Goal: Task Accomplishment & Management: Manage account settings

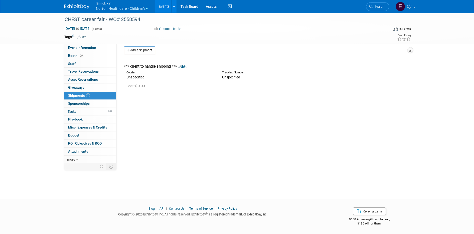
click at [111, 9] on button "Nimlok KY Norton Healthcare - Children’s" at bounding box center [124, 6] width 59 height 13
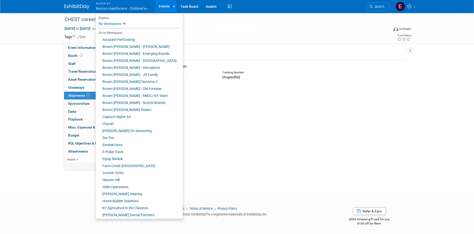
scroll to position [128, 0]
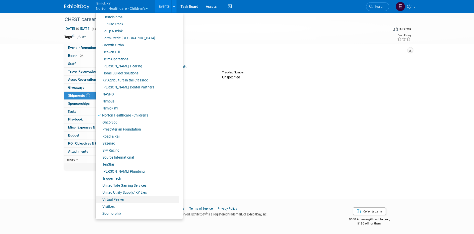
click at [113, 200] on link "Virtual Peaker" at bounding box center [137, 199] width 83 height 7
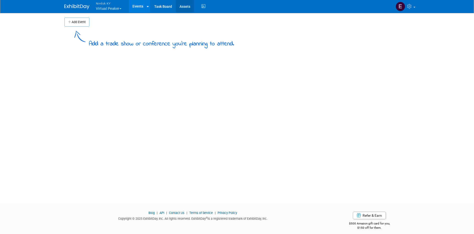
click at [186, 8] on link "Assets" at bounding box center [185, 6] width 18 height 13
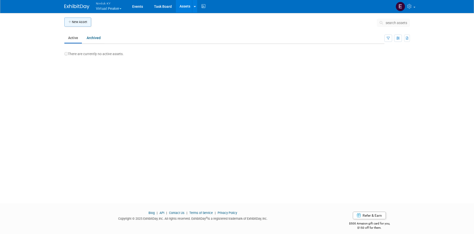
click at [73, 22] on button "New Asset" at bounding box center [77, 22] width 27 height 9
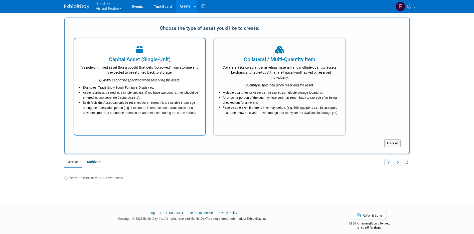
click at [186, 96] on li "Asset is always treated as a single unit. (i.e. if you have two booths, they sh…" at bounding box center [141, 95] width 116 height 10
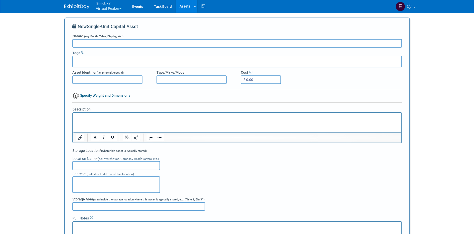
paste input "65” Samsung TV - Mount & Bracket, Remote w/ Batteries, Power Cord (2), HDMI Cab…"
drag, startPoint x: 249, startPoint y: 42, endPoint x: 104, endPoint y: 42, distance: 145.1
click at [104, 42] on input "65” Samsung TV - Mount & Bracket, Remote w/ Batteries, Power Cord (2), HDMI Cab…" at bounding box center [236, 43] width 329 height 9
type input "65” Samsung TV"
click at [92, 116] on p "Rich Text Area. Press ALT-0 for help." at bounding box center [237, 117] width 322 height 5
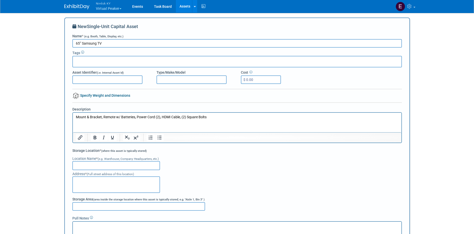
click at [152, 164] on input "text" at bounding box center [116, 165] width 88 height 9
type input "Nimlok [US_STATE]"
type textarea "10501 Bunsen Way, Ste 101"
click at [196, 161] on div "Location Name * (e.g. Warehouse, Company Headquarters, etc.) Nimlok Kentucky" at bounding box center [236, 161] width 329 height 17
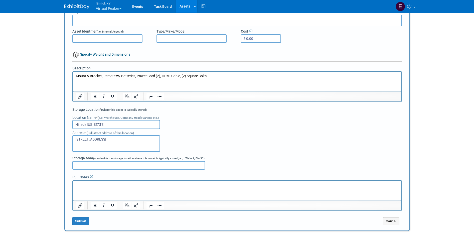
scroll to position [65, 0]
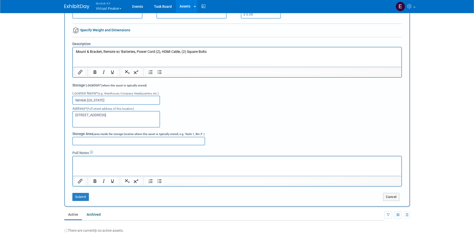
click at [178, 162] on p "Rich Text Area. Press ALT-0 for help." at bounding box center [237, 160] width 322 height 5
paste body "Rich Text Area. Press ALT-0 for help."
click at [254, 113] on div "Address * (Full street address of this location) 10501 Bunsen Way, Ste 101" at bounding box center [236, 116] width 329 height 23
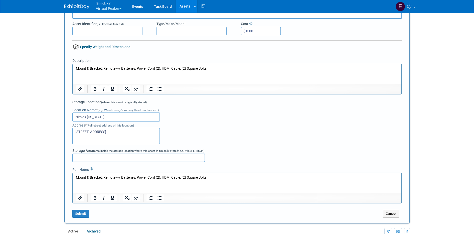
scroll to position [74, 0]
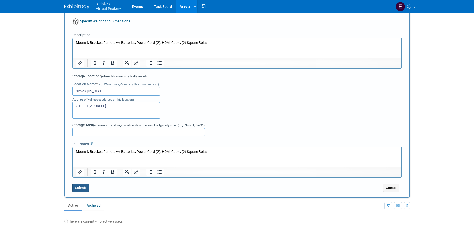
click at [78, 185] on button "Submit" at bounding box center [80, 188] width 17 height 8
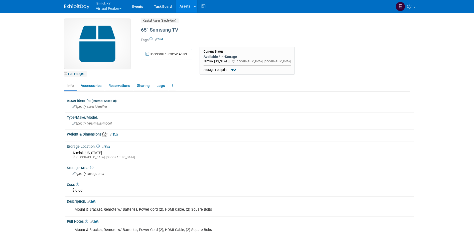
click at [73, 73] on link "Edit Images" at bounding box center [75, 74] width 22 height 6
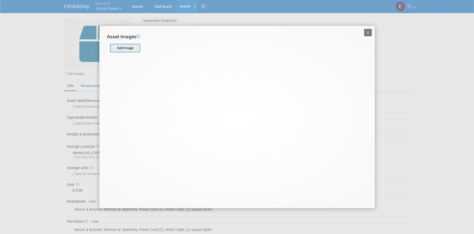
click at [129, 47] on input "file" at bounding box center [110, 48] width 60 height 8
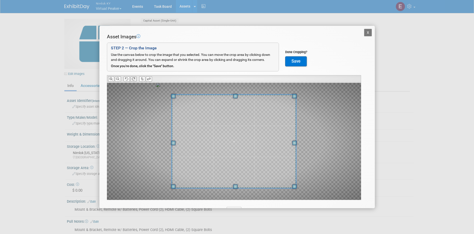
click at [135, 79] on button at bounding box center [133, 78] width 6 height 5
click at [300, 142] on span at bounding box center [298, 142] width 5 height 5
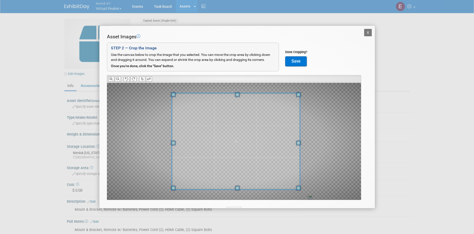
click at [298, 62] on button "Save" at bounding box center [296, 61] width 22 height 10
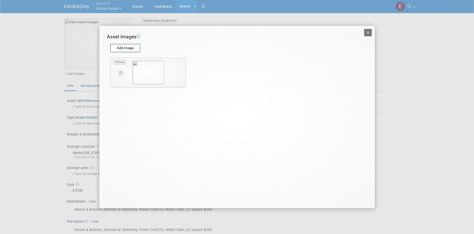
click at [367, 32] on button "X" at bounding box center [368, 33] width 8 height 8
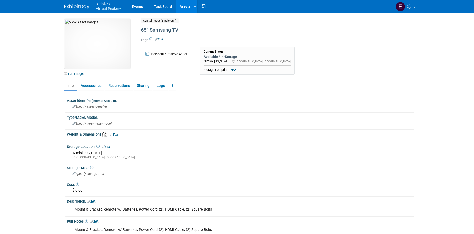
click at [184, 7] on link "Assets" at bounding box center [185, 6] width 18 height 13
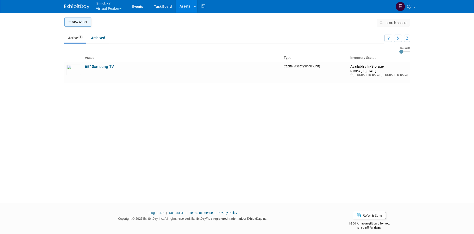
click at [78, 24] on button "New Asset" at bounding box center [77, 22] width 27 height 9
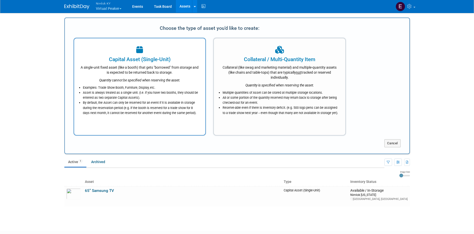
click at [142, 81] on icon "Quantity cannot be specified when reserving the asset." at bounding box center [139, 80] width 81 height 4
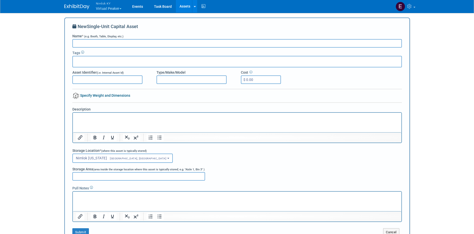
paste input "43” Samsung TV - Mount & Bracket, Remote w/ Batteries, Power Cord (2), HDMI Cab…"
drag, startPoint x: 242, startPoint y: 43, endPoint x: 102, endPoint y: 43, distance: 140.3
click at [102, 43] on input "43” Samsung TV - Mount & Bracket, Remote w/ Batteries, Power Cord (2), HDMI Cab…" at bounding box center [236, 43] width 329 height 9
type input "43” Samsung TV"
click at [103, 118] on p "Rich Text Area. Press ALT-0 for help." at bounding box center [237, 117] width 322 height 5
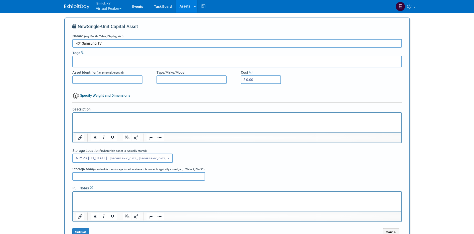
paste body "Rich Text Area. Press ALT-0 for help."
click at [85, 197] on p "Rich Text Area. Press ALT-0 for help." at bounding box center [237, 195] width 322 height 5
paste body "Rich Text Area. Press ALT-0 for help."
click at [221, 96] on div "New Single-Unit Capital Asset Name * (e.g. Booth, Table, Display, etc.) 43” Sam…" at bounding box center [236, 129] width 329 height 213
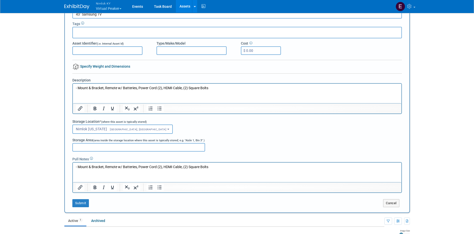
drag, startPoint x: 295, startPoint y: 258, endPoint x: 291, endPoint y: 271, distance: 13.1
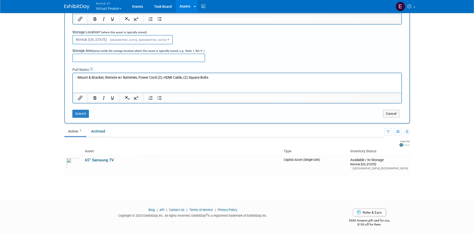
scroll to position [120, 0]
click at [83, 113] on button "Submit" at bounding box center [80, 112] width 17 height 8
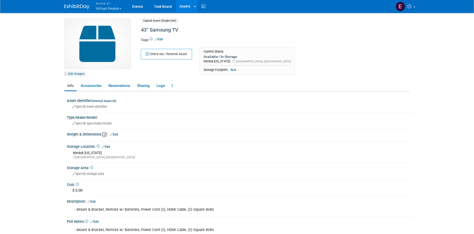
click at [79, 74] on link "Edit Images" at bounding box center [75, 74] width 22 height 6
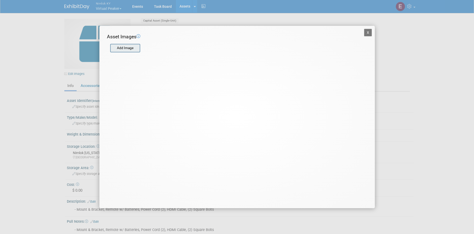
click at [120, 50] on input "file" at bounding box center [110, 48] width 60 height 8
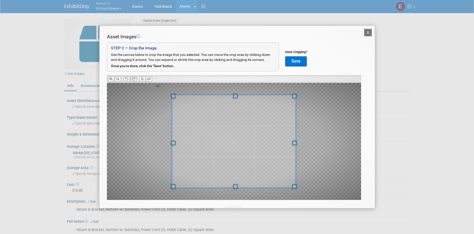
click at [132, 78] on icon at bounding box center [133, 78] width 3 height 3
click at [303, 62] on button "Save" at bounding box center [296, 61] width 22 height 10
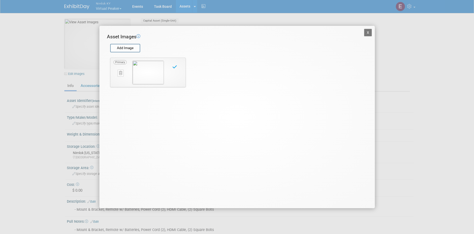
click at [368, 31] on button "X" at bounding box center [368, 33] width 8 height 8
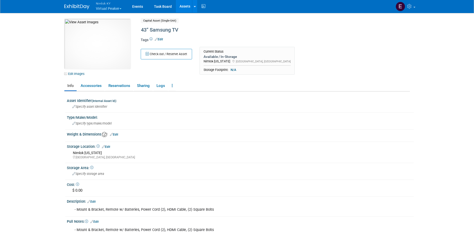
click at [184, 6] on link "Assets" at bounding box center [185, 6] width 18 height 13
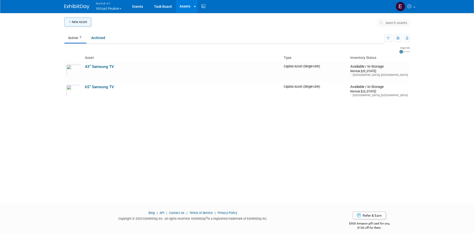
click at [75, 24] on button "New Asset" at bounding box center [77, 22] width 27 height 9
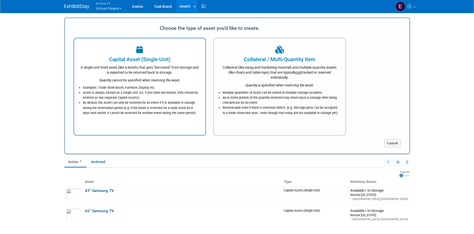
click at [120, 66] on div "A single-unit fixed asset (like a booth) that gets "borrowed" from storage and …" at bounding box center [139, 69] width 119 height 12
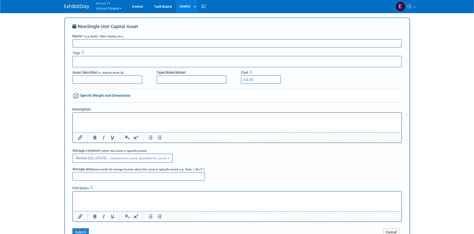
paste input "40” Samsung TV - Mount & Bracket, Remote w/ Batteries, Power Cord (2), HDMI Cab…"
drag, startPoint x: 124, startPoint y: 42, endPoint x: 238, endPoint y: 43, distance: 114.3
click at [238, 43] on input "40” Samsung TV - Mount & Bracket, Remote w/ Batteries, Power Cord (2), HDMI Cab…" at bounding box center [236, 43] width 329 height 9
type input "40” Samsung TV"
click at [115, 120] on html at bounding box center [237, 116] width 328 height 7
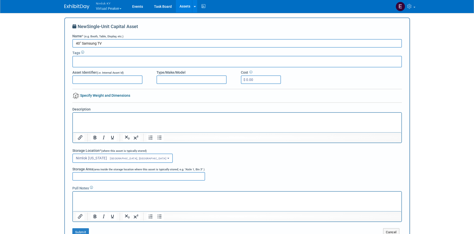
paste body "Rich Text Area. Press ALT-0 for help."
click at [104, 194] on p "Rich Text Area. Press ALT-0 for help." at bounding box center [237, 195] width 322 height 5
click at [87, 231] on button "Submit" at bounding box center [80, 232] width 17 height 8
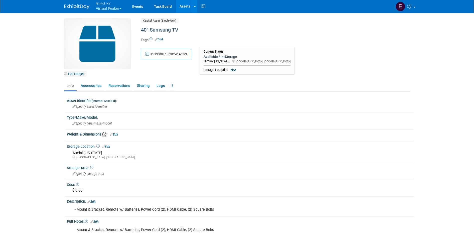
click at [79, 72] on link "Edit Images" at bounding box center [75, 74] width 22 height 6
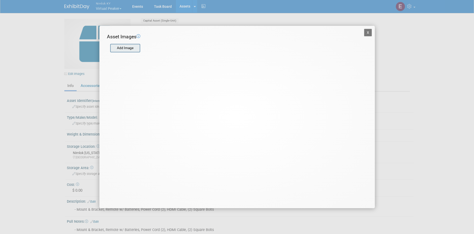
click at [130, 46] on input "file" at bounding box center [110, 48] width 60 height 8
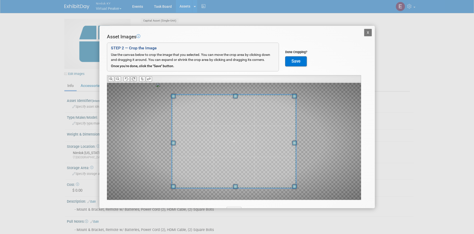
click at [133, 80] on icon at bounding box center [133, 78] width 3 height 3
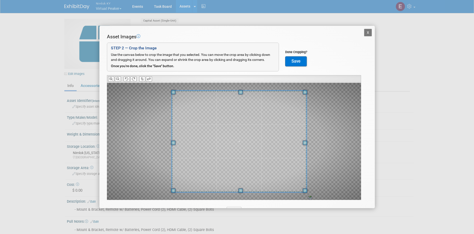
click at [305, 142] on span at bounding box center [304, 142] width 5 height 5
click at [253, 140] on span at bounding box center [238, 141] width 135 height 101
click at [290, 59] on button "Save" at bounding box center [296, 61] width 22 height 10
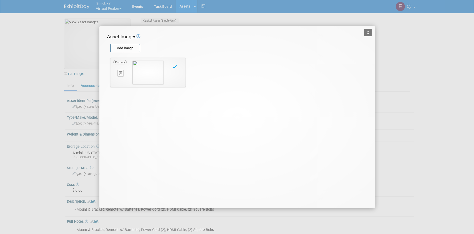
click at [366, 32] on button "X" at bounding box center [368, 33] width 8 height 8
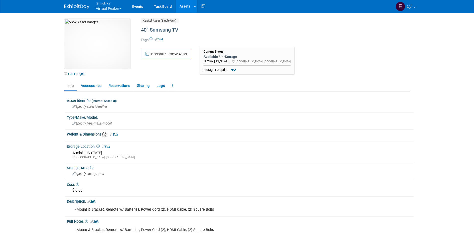
click at [191, 8] on link "Assets" at bounding box center [185, 6] width 18 height 13
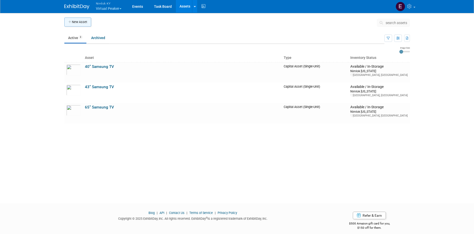
click at [81, 24] on button "New Asset" at bounding box center [77, 22] width 27 height 9
click at [81, 24] on div "New Asset search assets Choose the type of asset you'd like to create: Capital …" at bounding box center [236, 71] width 345 height 106
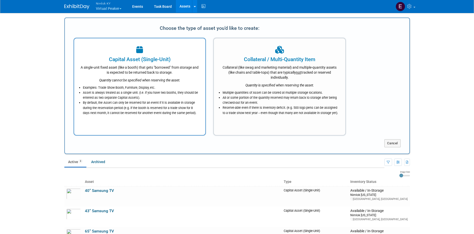
click at [128, 70] on div "A single-unit fixed asset (like a booth) that gets "borrowed" from storage and …" at bounding box center [139, 69] width 119 height 12
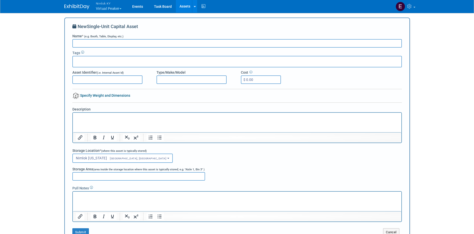
paste input "Acrylic Rental Counter Graphic"
click at [99, 43] on input "Acrylic Rental Counter Graphic" at bounding box center [236, 43] width 329 height 9
click at [75, 44] on input "Acrylic Rental Counter Graphic" at bounding box center [236, 43] width 329 height 9
type input "Acrylic Rental Counter Graphic"
click at [260, 160] on div "Nimlok [US_STATE]<span style="font-size: 0.75em; padding-left: 12px;" > [GEOGRA…" at bounding box center [236, 157] width 329 height 9
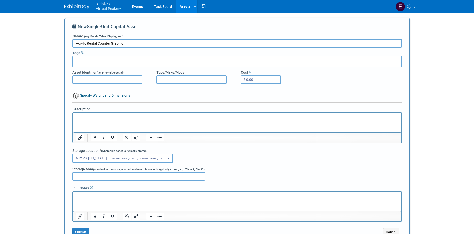
scroll to position [6, 0]
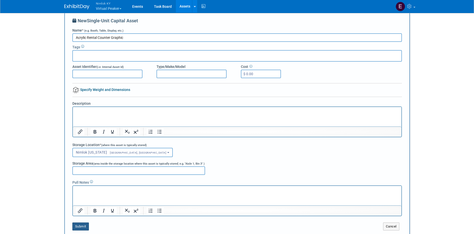
click at [87, 226] on button "Submit" at bounding box center [80, 226] width 17 height 8
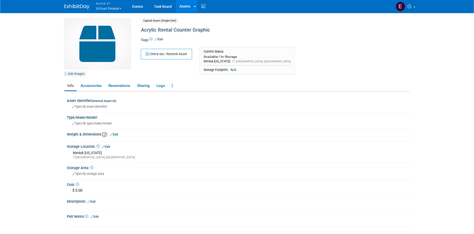
click at [85, 73] on link "Edit Images" at bounding box center [75, 74] width 22 height 6
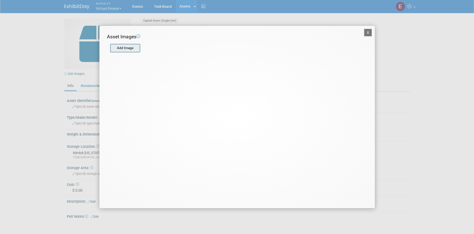
click at [126, 51] on input "file" at bounding box center [110, 48] width 60 height 8
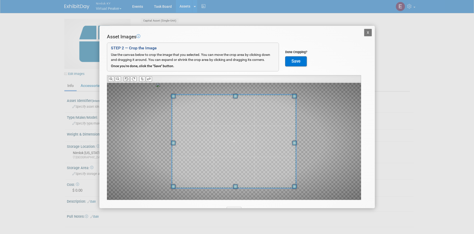
click at [128, 80] on icon at bounding box center [126, 78] width 3 height 3
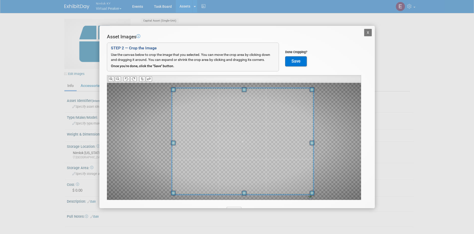
click at [311, 140] on span at bounding box center [311, 142] width 5 height 5
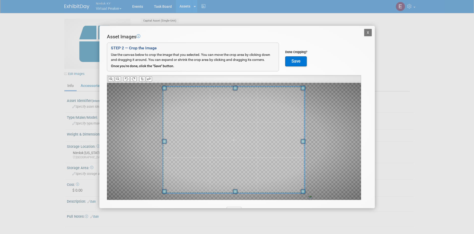
click at [249, 141] on span at bounding box center [234, 139] width 142 height 107
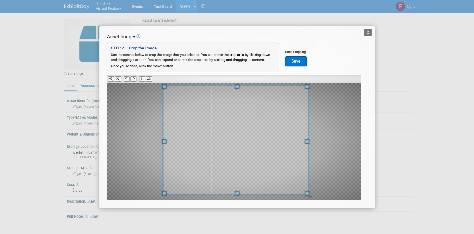
click at [305, 142] on span at bounding box center [306, 141] width 5 height 5
click at [258, 143] on span at bounding box center [235, 140] width 146 height 110
click at [298, 65] on button "Save" at bounding box center [296, 61] width 22 height 10
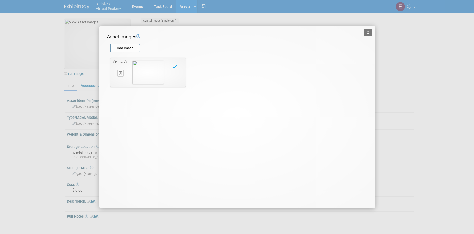
click at [368, 32] on button "X" at bounding box center [368, 33] width 8 height 8
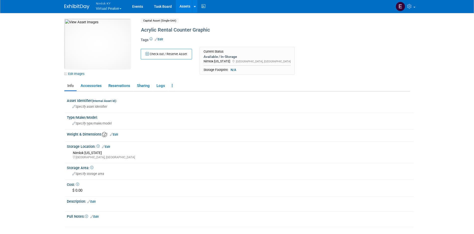
click at [189, 5] on link "Assets" at bounding box center [185, 6] width 18 height 13
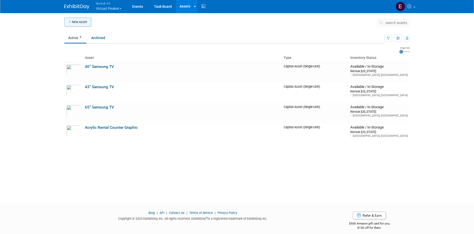
click at [87, 20] on button "New Asset" at bounding box center [77, 22] width 27 height 9
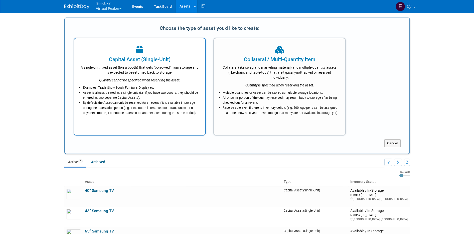
click at [131, 69] on div "A single-unit fixed asset (like a booth) that gets "borrowed" from storage and …" at bounding box center [139, 69] width 119 height 12
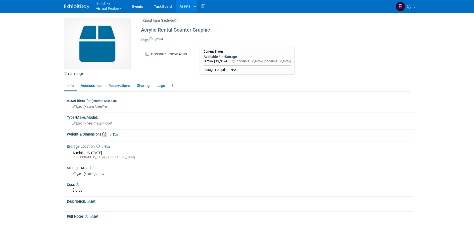
click at [187, 7] on link "Assets" at bounding box center [185, 6] width 18 height 13
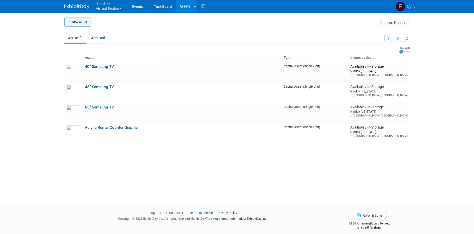
click at [91, 22] on button "New Asset" at bounding box center [77, 22] width 27 height 9
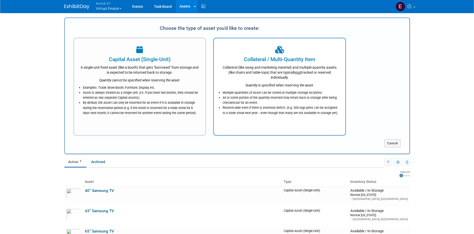
click at [263, 65] on div "Collateral (like swag and marketing material) and multiple-quantity assets (lik…" at bounding box center [279, 71] width 119 height 17
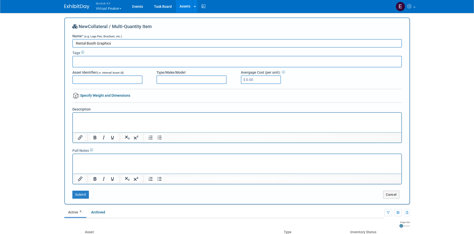
type input "Rental Booth Graphics"
click at [216, 97] on div "New Collateral / Multi-Quantity Item Name * (e.g. Logo Pen, Brochure, etc.) Ren…" at bounding box center [236, 110] width 329 height 175
click at [83, 193] on button "Submit" at bounding box center [80, 194] width 17 height 8
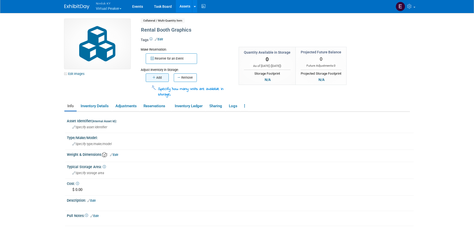
click at [160, 78] on button "Add" at bounding box center [157, 77] width 23 height 9
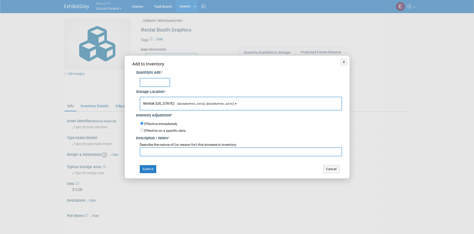
click at [160, 78] on input "text" at bounding box center [155, 82] width 30 height 9
type input "8"
click at [146, 166] on button "Submit" at bounding box center [148, 169] width 17 height 8
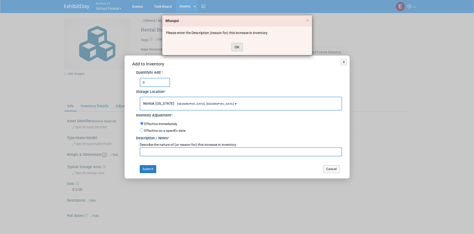
click at [240, 46] on button "OK" at bounding box center [237, 47] width 12 height 9
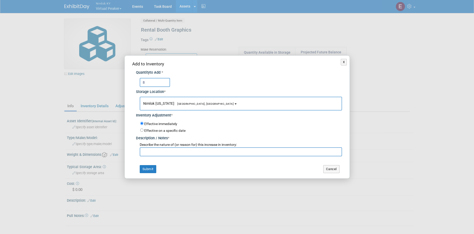
click at [186, 151] on input "text" at bounding box center [241, 151] width 202 height 9
type input "*"
type input "8 rental booth graphic"
click at [169, 133] on div "Effective on a specific date" at bounding box center [241, 130] width 202 height 6
click at [150, 168] on button "Submit" at bounding box center [148, 169] width 17 height 8
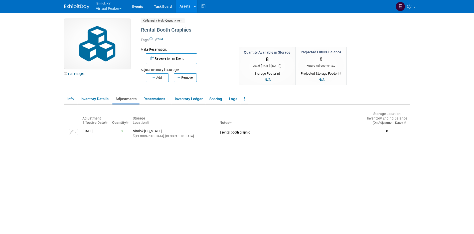
click at [185, 6] on link "Assets" at bounding box center [185, 6] width 18 height 13
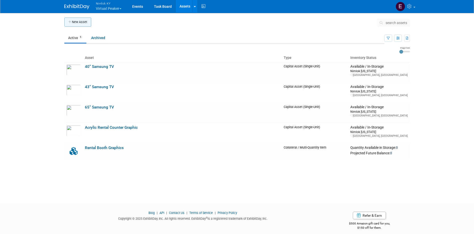
click at [74, 21] on button "New Asset" at bounding box center [77, 22] width 27 height 9
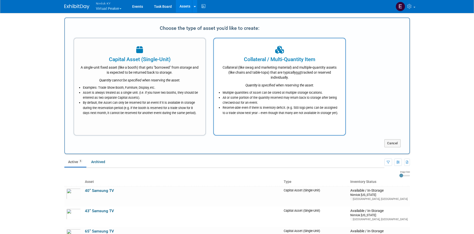
click at [223, 69] on div "Collateral (like swag and marketing material) and multiple-quantity assets (lik…" at bounding box center [279, 71] width 119 height 17
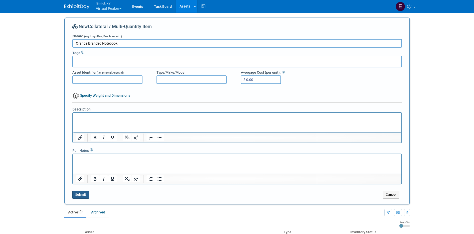
type input "Orange Branded Notebook"
click at [80, 198] on button "Submit" at bounding box center [80, 194] width 17 height 8
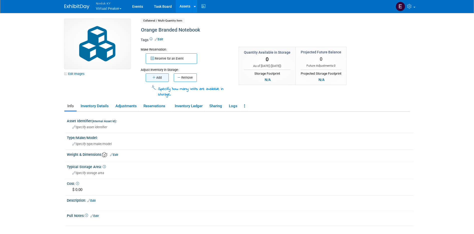
click at [163, 79] on button "Add" at bounding box center [157, 77] width 23 height 9
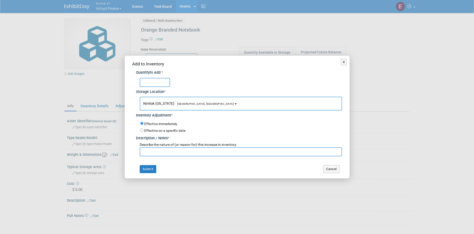
click at [163, 79] on input "text" at bounding box center [155, 82] width 30 height 9
type input "70"
click at [176, 151] on input "text" at bounding box center [241, 151] width 202 height 9
type input "1"
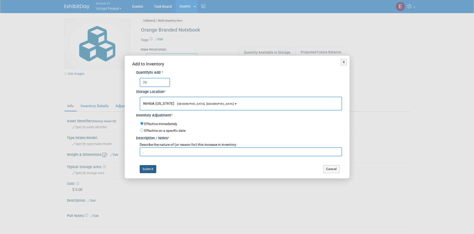
type input "."
click at [153, 170] on button "Submit" at bounding box center [148, 169] width 17 height 8
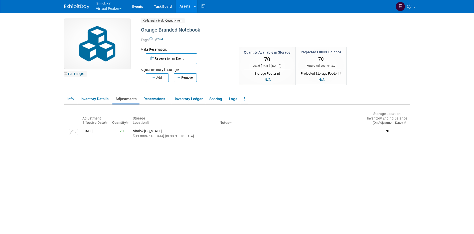
click at [81, 73] on link "Edit Images" at bounding box center [75, 74] width 22 height 6
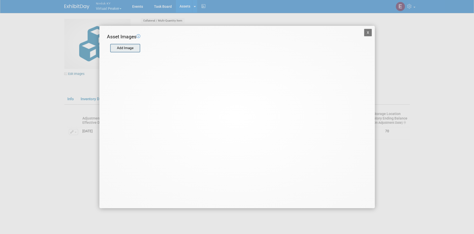
click at [121, 48] on input "file" at bounding box center [110, 48] width 60 height 8
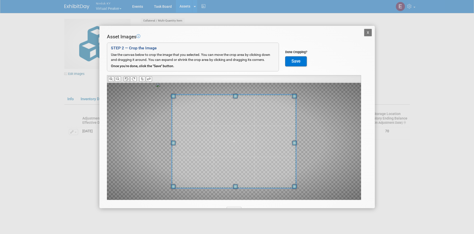
click at [128, 79] on icon at bounding box center [126, 78] width 3 height 3
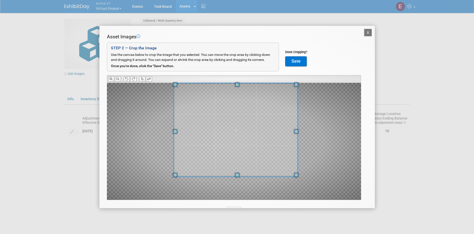
click at [241, 115] on span at bounding box center [235, 130] width 124 height 94
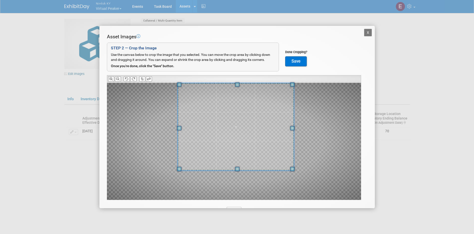
click at [241, 170] on span at bounding box center [235, 170] width 116 height 1
click at [248, 142] on span at bounding box center [235, 126] width 116 height 87
click at [299, 62] on button "Save" at bounding box center [296, 61] width 22 height 10
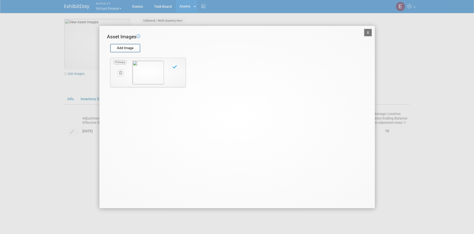
click at [366, 32] on button "X" at bounding box center [368, 33] width 8 height 8
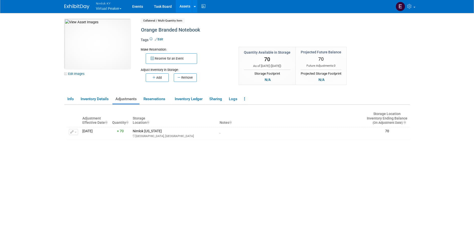
click at [184, 2] on link "Assets" at bounding box center [185, 6] width 18 height 13
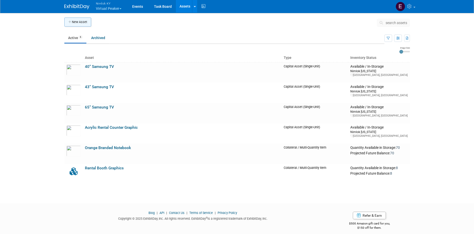
click at [83, 23] on button "New Asset" at bounding box center [77, 22] width 27 height 9
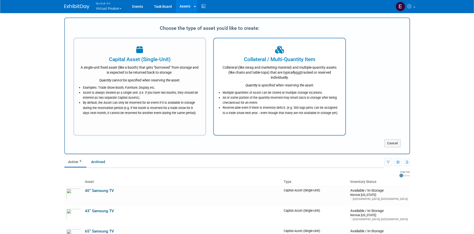
click at [295, 70] on div "Collateral (like swag and marketing material) and multiple-quantity assets (lik…" at bounding box center [279, 71] width 119 height 17
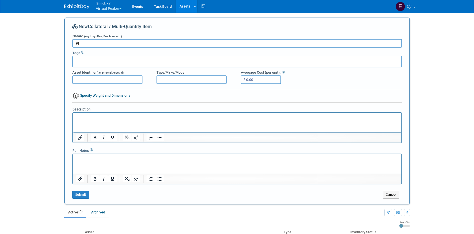
type input "P"
type input "Faux Plant"
click at [80, 195] on button "Submit" at bounding box center [80, 194] width 17 height 8
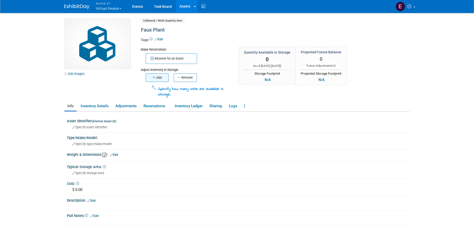
click at [159, 77] on button "Add" at bounding box center [157, 77] width 23 height 9
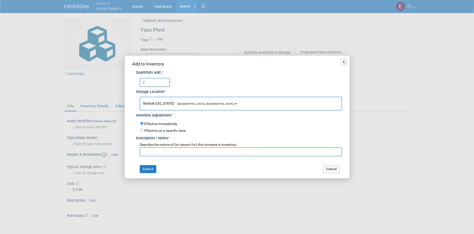
type input "2"
click at [169, 155] on input "text" at bounding box center [241, 151] width 202 height 9
type input "."
click at [153, 166] on button "Submit" at bounding box center [148, 169] width 17 height 8
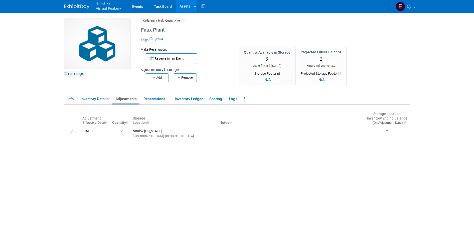
click at [79, 73] on link "Edit Images" at bounding box center [75, 74] width 22 height 6
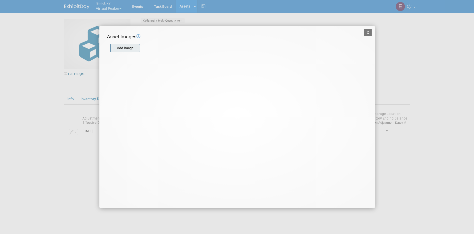
click at [137, 49] on input "file" at bounding box center [110, 48] width 60 height 8
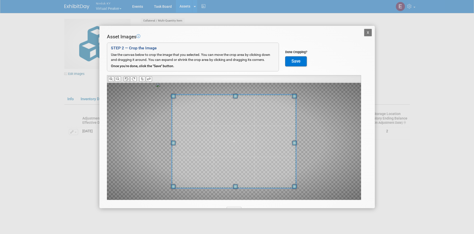
click at [128, 79] on icon at bounding box center [126, 78] width 3 height 3
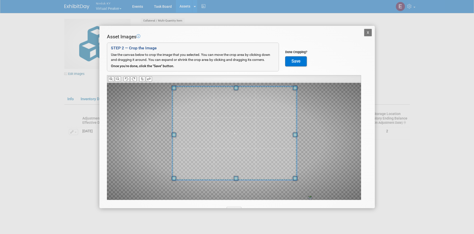
click at [240, 133] on span at bounding box center [234, 133] width 124 height 94
click at [297, 64] on button "Save" at bounding box center [296, 61] width 22 height 10
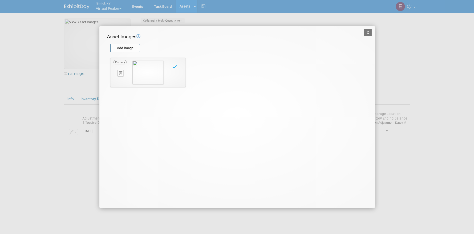
click at [365, 32] on button "X" at bounding box center [368, 33] width 8 height 8
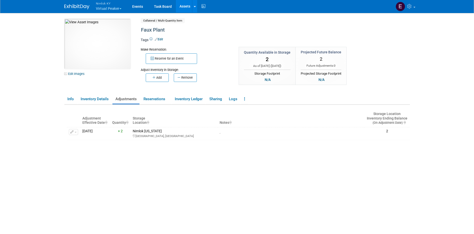
click at [181, 5] on link "Assets" at bounding box center [185, 6] width 18 height 13
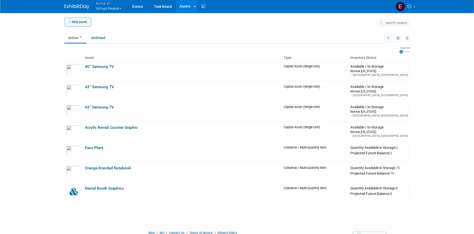
click at [73, 23] on button "New Asset" at bounding box center [77, 22] width 27 height 9
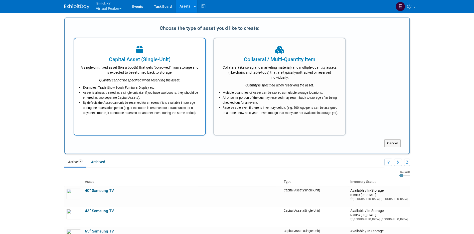
click at [169, 94] on li "Asset is always treated as a single unit. (i.e. if you have two booths, they sh…" at bounding box center [141, 95] width 116 height 10
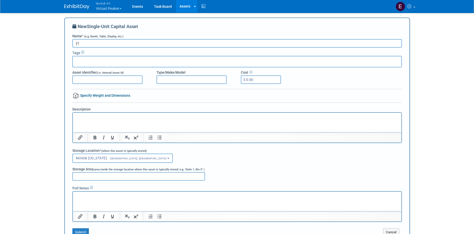
type input "("
paste input "Cleaning Supplies,5 HDMI Cable, 2 Surge Protector, 1 55”-65” TV LED Strip, 1 75…"
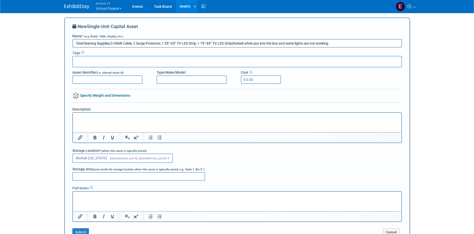
click at [123, 120] on html at bounding box center [237, 116] width 328 height 7
drag, startPoint x: 311, startPoint y: 42, endPoint x: 86, endPoint y: 44, distance: 225.9
click at [86, 44] on input "ToteCleaning Supplies,5 HDMI Cable, 2 Surge Protector, 1 55”-65” TV LED Strip, …" at bounding box center [236, 43] width 329 height 9
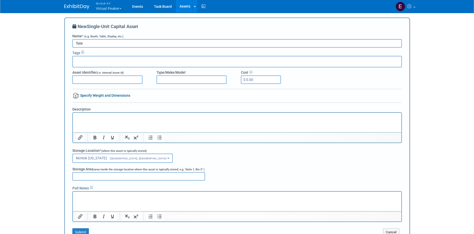
type input "Tote"
click at [104, 120] on html at bounding box center [237, 116] width 328 height 7
click at [105, 115] on p "Cleaning Supplies,5 HDMI Cable, 2 Surge Protector, 1 55”-65” TV LED Strip, 1 75…" at bounding box center [237, 117] width 322 height 5
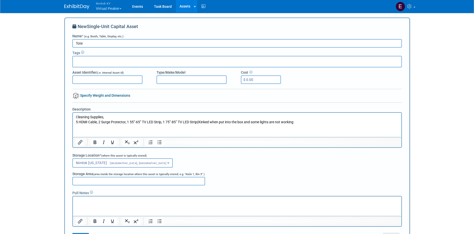
click at [100, 121] on p "5 HDMI Cable, 2 Surge Protector, 1 55”-65” TV LED Strip, 1 75”-85” TV LED Strip…" at bounding box center [237, 122] width 322 height 5
click at [99, 121] on p "5 HDMI Cable, 2 Surge Protector, 1 55”-65” TV LED Strip, 1 75”-85” TV LED Strip…" at bounding box center [237, 122] width 322 height 5
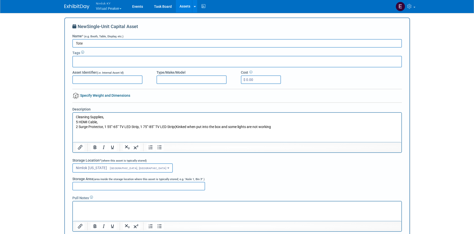
click at [105, 126] on p "2 Surge Protector, 1 55”-65” TV LED Strip, 1 75”-85” TV LED Strip(Kinked when p…" at bounding box center [237, 126] width 322 height 5
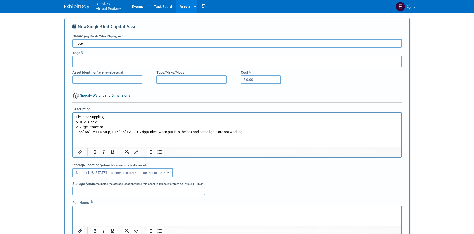
click at [112, 131] on p "1 55”-65” TV LED Strip, 1 75”-85” TV LED Strip(Kinked when put into the box and…" at bounding box center [237, 131] width 322 height 5
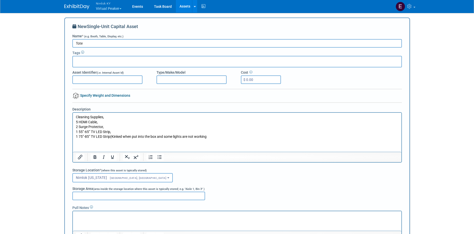
click at [111, 136] on p "1 75”-85” TV LED Strip(Kinked when put into the box and some lights are not wor…" at bounding box center [237, 136] width 322 height 5
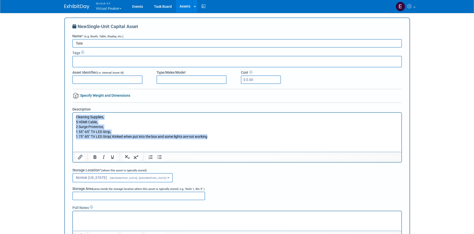
drag, startPoint x: 212, startPoint y: 137, endPoint x: 143, endPoint y: 226, distance: 112.8
click at [73, 114] on html "Cleaning Supplies, 5 HDMI Cable, 2 Surge Protector, 1 55”-65” TV LED Strip, 1 7…" at bounding box center [237, 126] width 328 height 27
copy body "Cleaning Supplies, 5 HDMI Cable, 2 Surge Protector, 1 55”-65” TV LED Strip, 1 7…"
drag, startPoint x: 176, startPoint y: 422, endPoint x: 103, endPoint y: 213, distance: 221.3
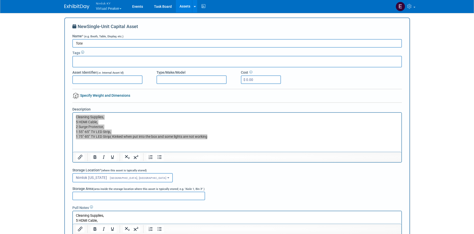
scroll to position [14, 0]
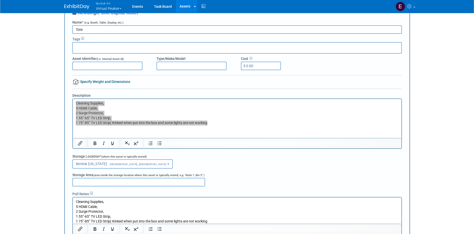
click at [258, 156] on div "Storage Location * (where this asset is typically stored)" at bounding box center [236, 157] width 329 height 6
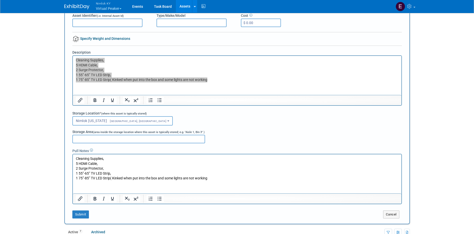
scroll to position [58, 0]
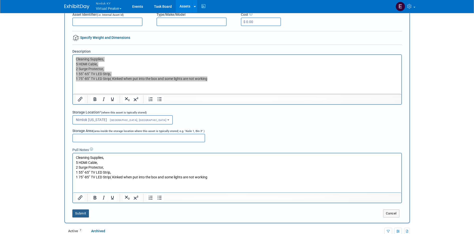
click at [77, 212] on button "Submit" at bounding box center [80, 213] width 17 height 8
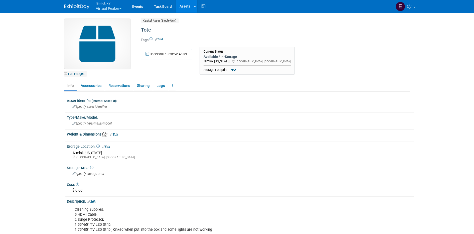
click at [72, 75] on link "Edit Images" at bounding box center [75, 74] width 22 height 6
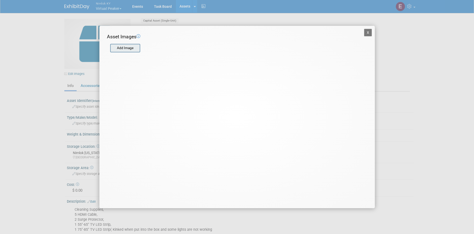
click at [125, 50] on input "file" at bounding box center [110, 48] width 60 height 8
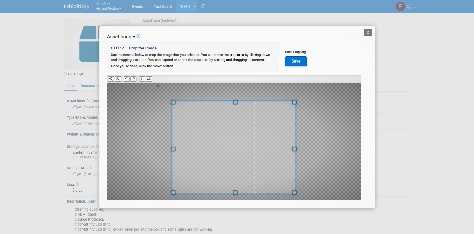
click at [215, 143] on span at bounding box center [233, 148] width 124 height 94
click at [300, 62] on button "Save" at bounding box center [296, 61] width 22 height 10
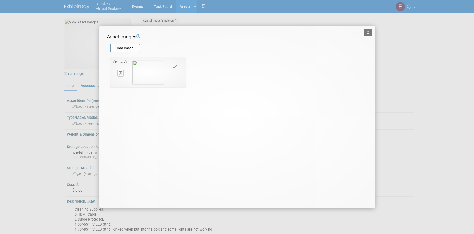
click at [367, 34] on button "X" at bounding box center [368, 33] width 8 height 8
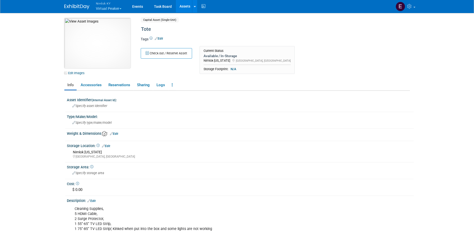
scroll to position [1, 0]
click at [149, 29] on div "Tote" at bounding box center [253, 29] width 229 height 9
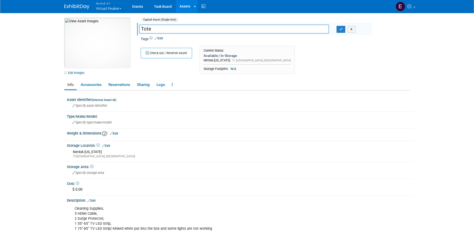
click at [140, 27] on input "Tote" at bounding box center [234, 29] width 190 height 9
type input "Msc. Tote"
click at [342, 30] on icon "button" at bounding box center [341, 29] width 4 height 3
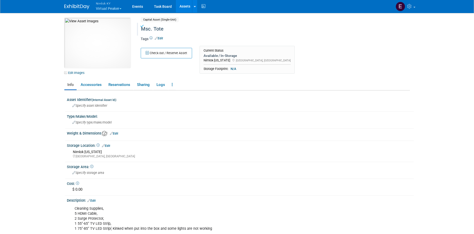
click at [179, 6] on link "Assets" at bounding box center [185, 6] width 18 height 13
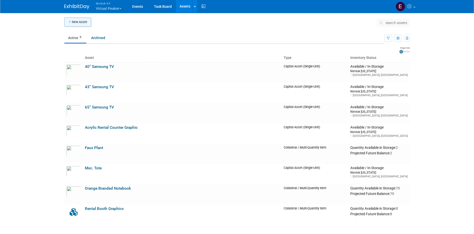
click at [72, 24] on button "New Asset" at bounding box center [77, 22] width 27 height 9
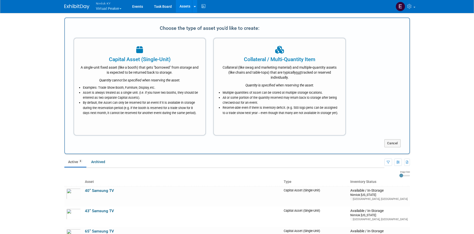
click at [148, 80] on icon "Quantity cannot be specified when reserving the asset." at bounding box center [139, 80] width 81 height 4
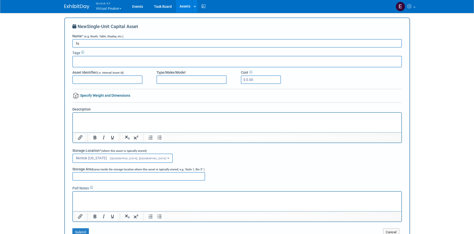
type input "t"
type input "/"
type input "Tube w/ Vinyl Graphic"
click at [261, 159] on div "Nimlok Kentucky<span style="font-size: 0.75em; padding-left: 12px;" > Jefferson…" at bounding box center [236, 157] width 329 height 9
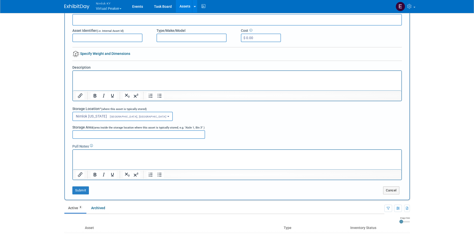
scroll to position [43, 0]
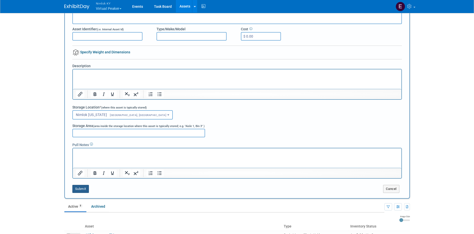
click at [83, 187] on button "Submit" at bounding box center [80, 189] width 17 height 8
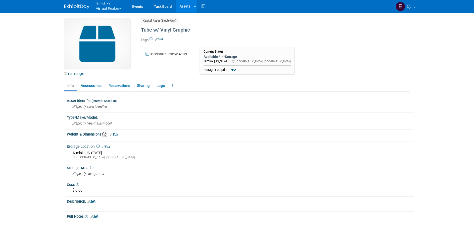
click at [179, 6] on link "Assets" at bounding box center [185, 6] width 18 height 13
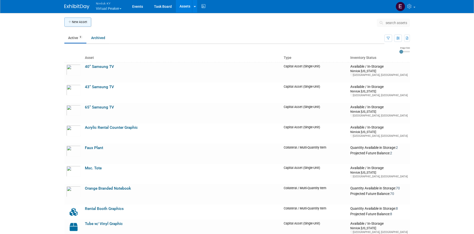
click at [85, 23] on button "New Asset" at bounding box center [77, 22] width 27 height 9
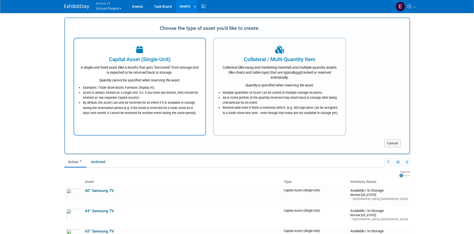
click at [122, 69] on div "A single-unit fixed asset (like a booth) that gets "borrowed" from storage and …" at bounding box center [139, 69] width 119 height 12
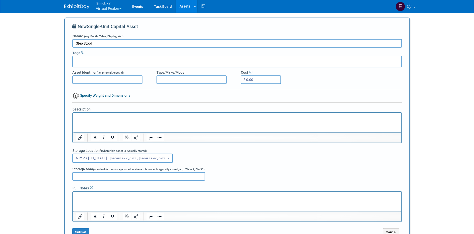
type input "Step Stool"
click at [324, 91] on div at bounding box center [236, 91] width 329 height 4
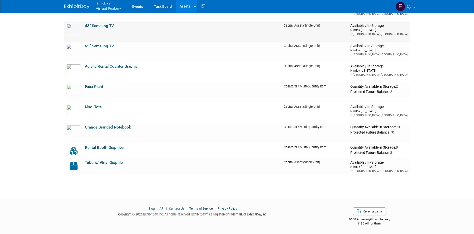
scroll to position [174, 0]
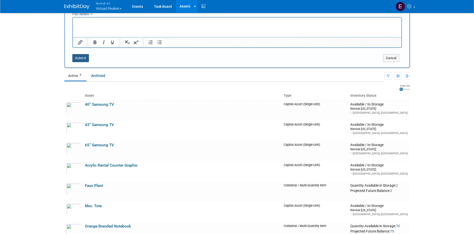
click at [87, 59] on button "Submit" at bounding box center [80, 58] width 17 height 8
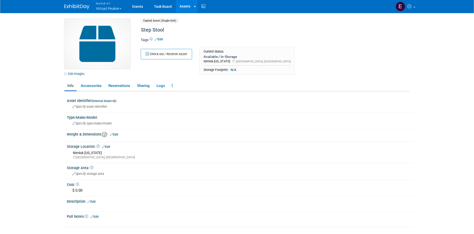
click at [55, 112] on body "Nimlok KY Virtual Peaker Explore: My Workspaces 44 Go to Workspace:" at bounding box center [237, 117] width 474 height 234
click at [182, 9] on link "Assets" at bounding box center [185, 6] width 18 height 13
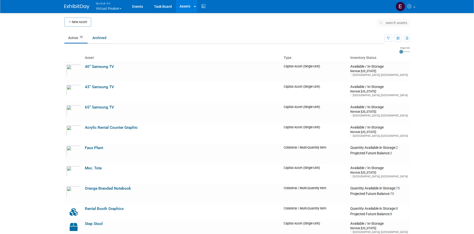
click at [29, 147] on body "Nimlok KY Virtual Peaker Explore: My Workspaces 44 Go to Workspace: Accurate Pe…" at bounding box center [237, 117] width 474 height 234
